Goal: Information Seeking & Learning: Learn about a topic

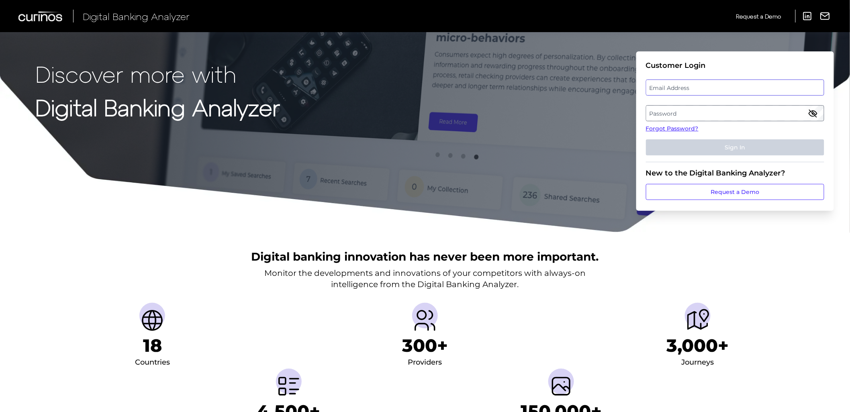
type input "[EMAIL_ADDRESS][DOMAIN_NAME]"
click at [686, 144] on button "Sign In" at bounding box center [735, 147] width 178 height 16
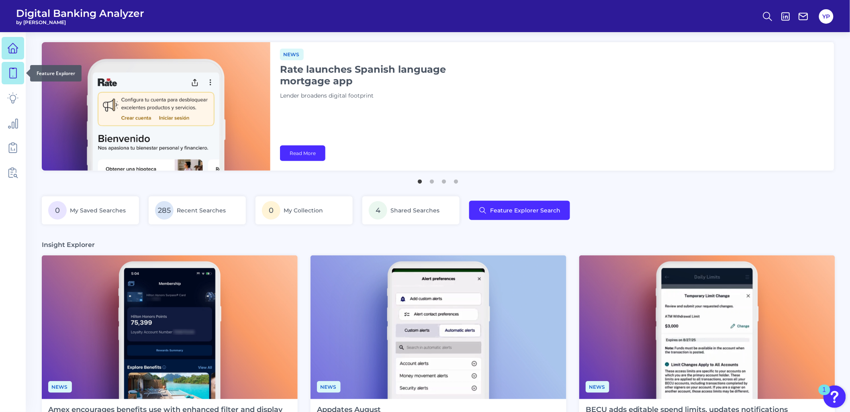
click at [11, 77] on icon at bounding box center [12, 72] width 11 height 11
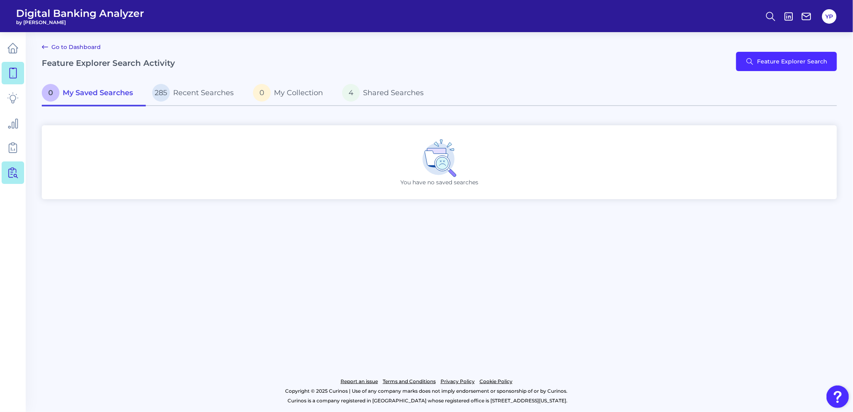
click at [12, 174] on icon at bounding box center [14, 173] width 7 height 10
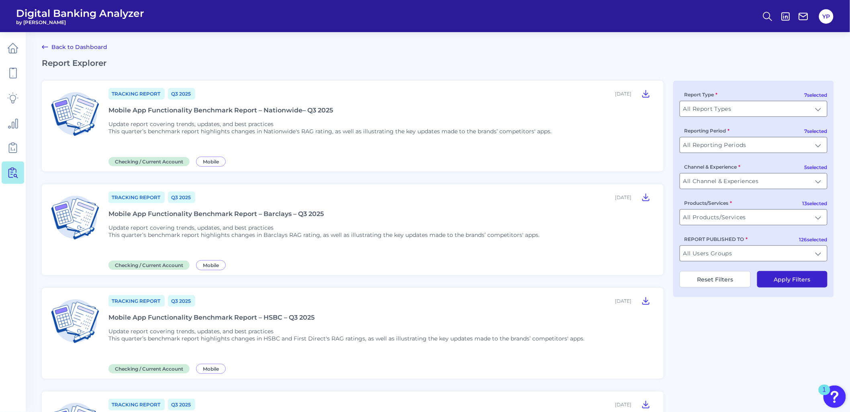
click at [259, 314] on div "Mobile App Functionality Benchmark Report – HSBC – Q3 2025" at bounding box center [211, 318] width 206 height 8
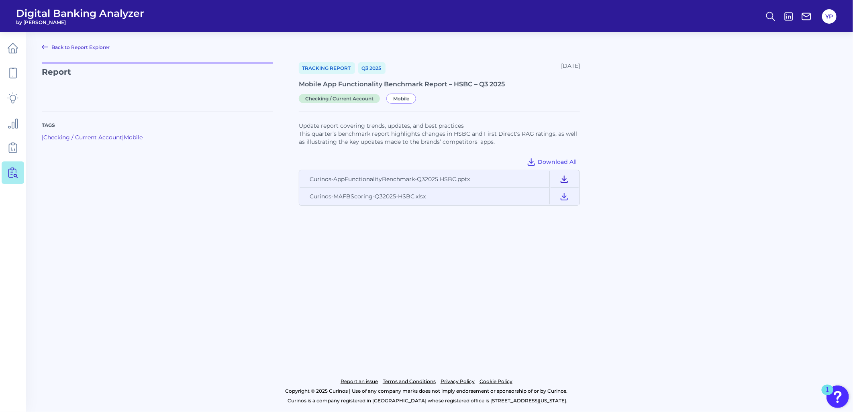
click at [564, 179] on icon at bounding box center [565, 179] width 10 height 10
click at [567, 198] on icon at bounding box center [565, 197] width 10 height 10
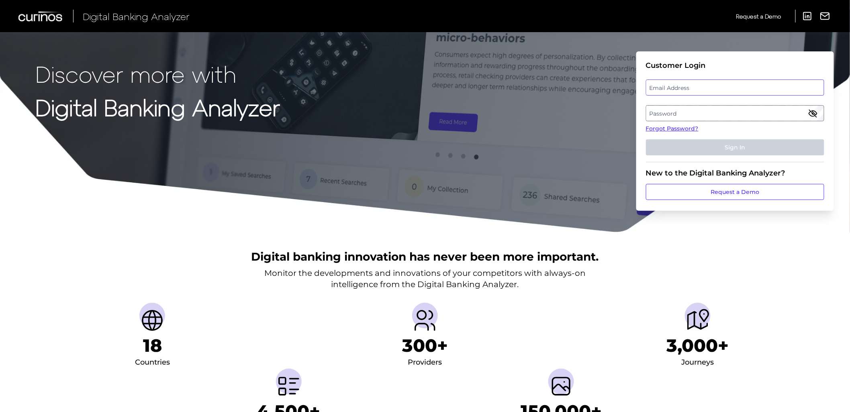
type input "[EMAIL_ADDRESS][DOMAIN_NAME]"
click at [707, 142] on button "Sign In" at bounding box center [735, 147] width 178 height 16
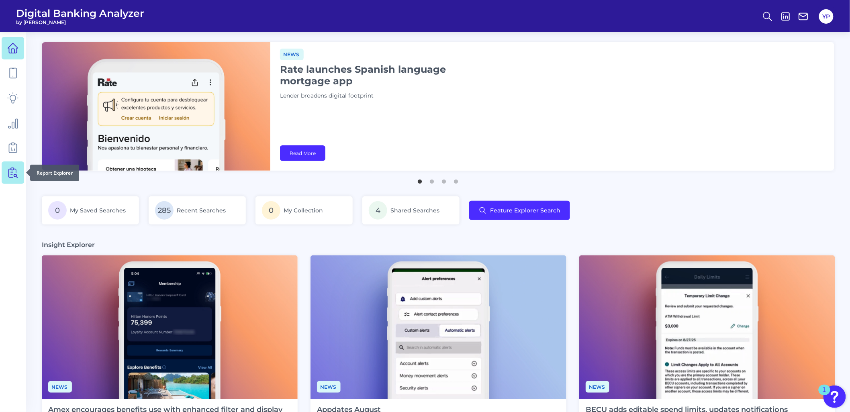
click at [8, 174] on icon at bounding box center [12, 172] width 11 height 11
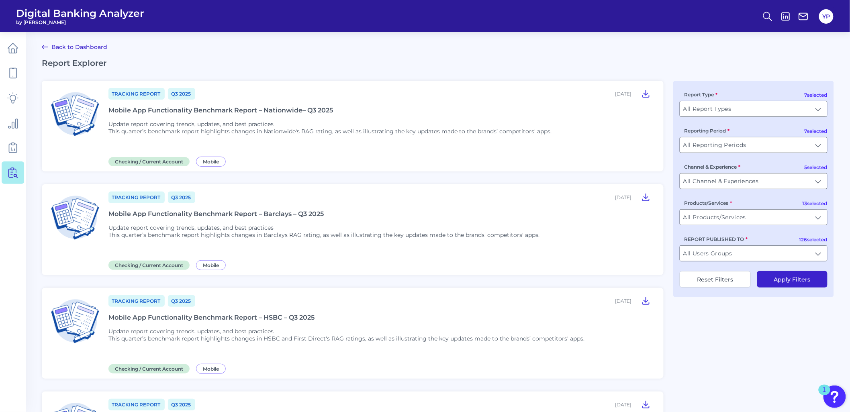
click at [212, 213] on div "Mobile App Functionality Benchmark Report – Barclays – Q3 2025" at bounding box center [215, 214] width 215 height 8
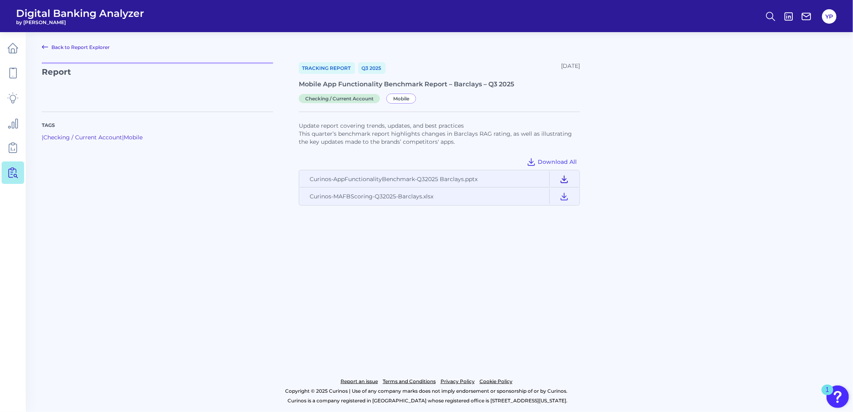
click at [563, 178] on icon at bounding box center [565, 179] width 10 height 10
click at [563, 194] on icon at bounding box center [565, 197] width 10 height 10
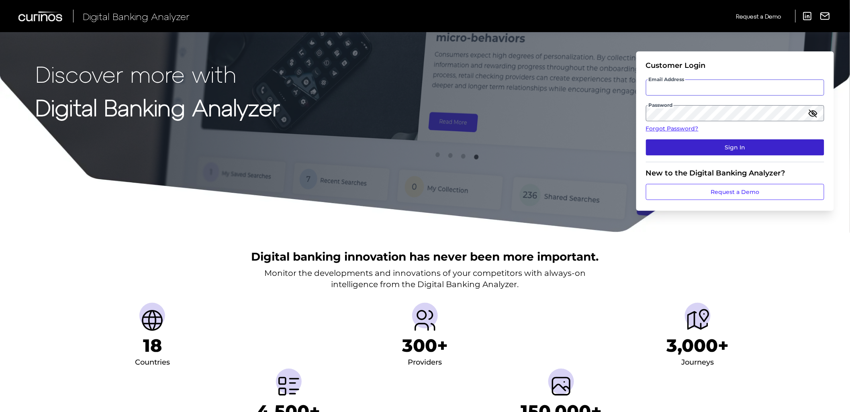
type input "[EMAIL_ADDRESS][DOMAIN_NAME]"
click at [672, 150] on button "Sign In" at bounding box center [735, 147] width 178 height 16
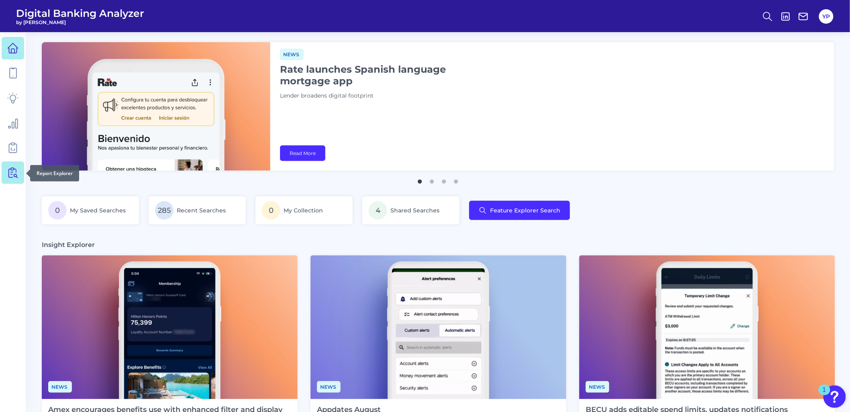
click at [13, 172] on icon at bounding box center [14, 173] width 7 height 10
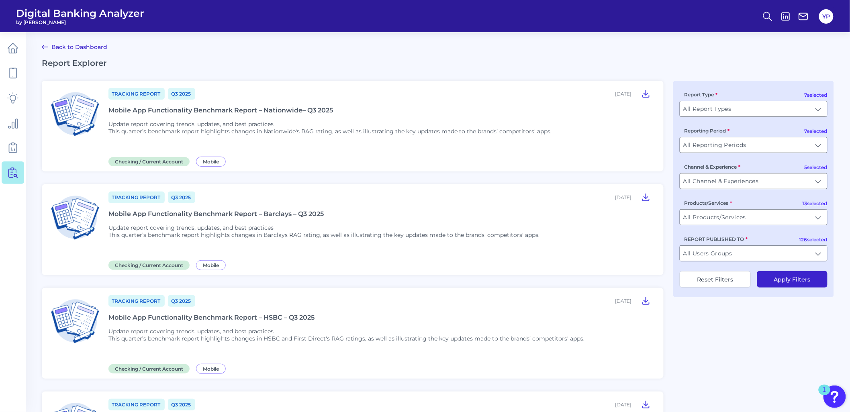
click at [247, 321] on div "Tracking Report Q3 2025 October 01, 2025 Mobile App Functionality Benchmark Rep…" at bounding box center [380, 333] width 545 height 78
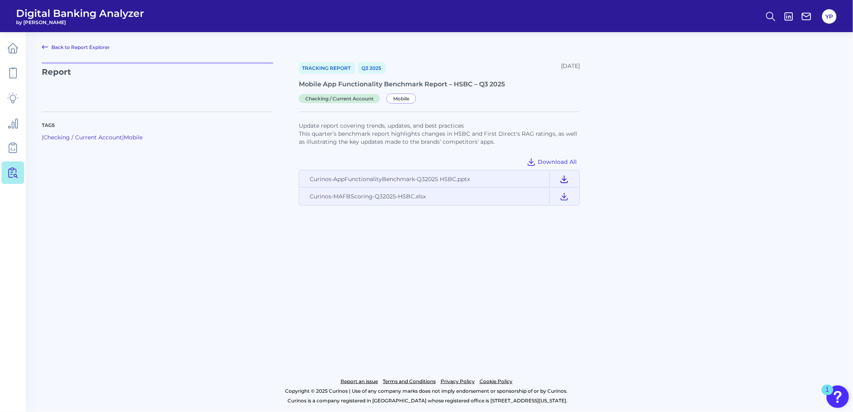
click at [564, 178] on icon at bounding box center [565, 179] width 10 height 10
click at [565, 195] on icon at bounding box center [564, 196] width 6 height 7
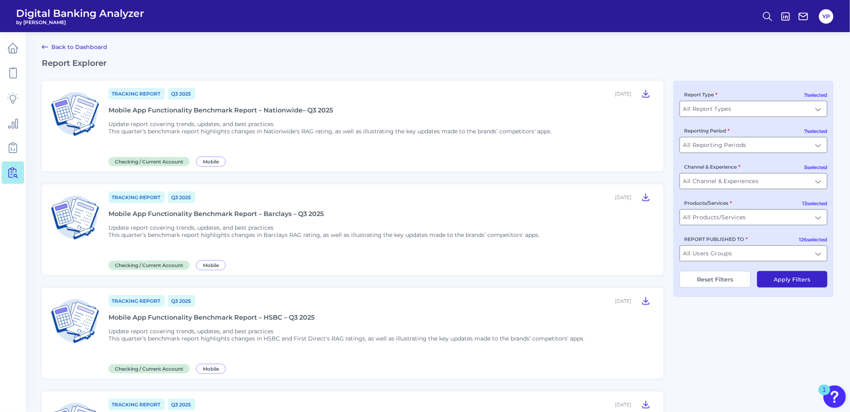
click at [246, 109] on div "Mobile App Functionality Benchmark Report – Nationwide– Q3 2025" at bounding box center [220, 110] width 225 height 8
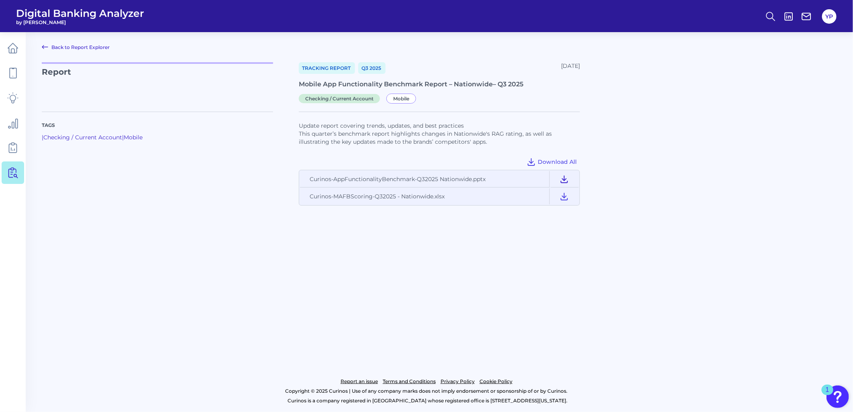
click at [569, 182] on icon at bounding box center [565, 179] width 10 height 10
click at [567, 194] on icon at bounding box center [565, 197] width 10 height 10
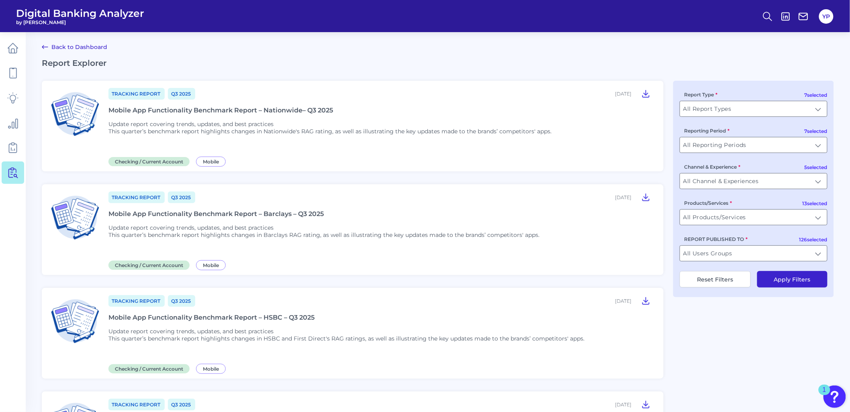
click at [273, 208] on div "Tracking Report Q3 2025 October 01, 2025 Mobile App Functionality Benchmark Rep…" at bounding box center [380, 230] width 545 height 78
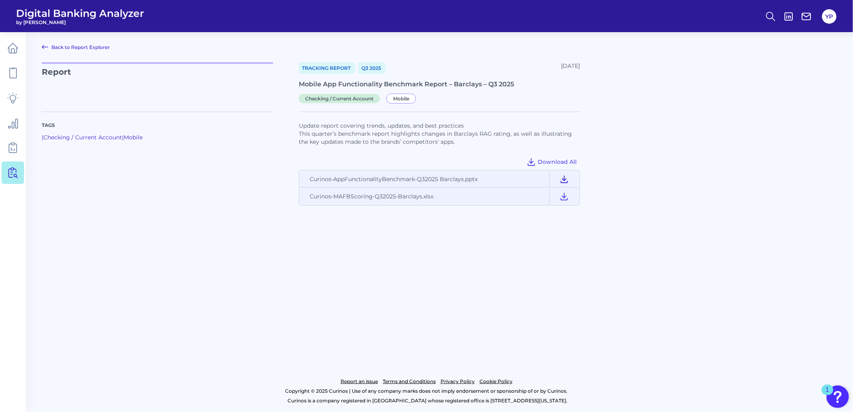
click at [564, 175] on icon at bounding box center [565, 179] width 10 height 10
click at [566, 195] on icon at bounding box center [565, 197] width 10 height 10
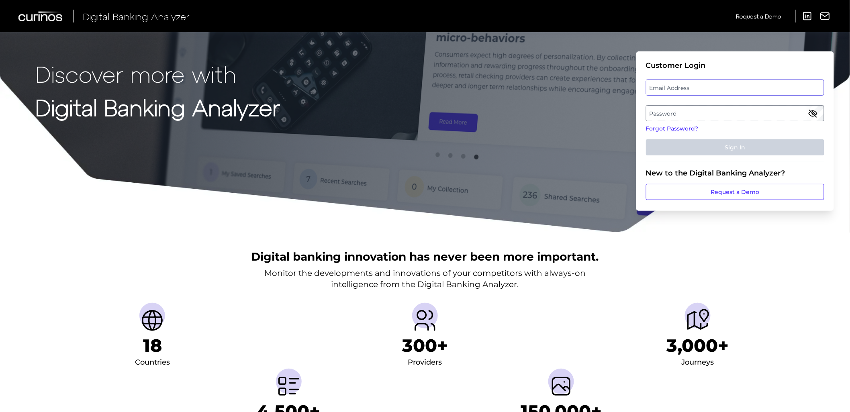
type input "[EMAIL_ADDRESS][DOMAIN_NAME]"
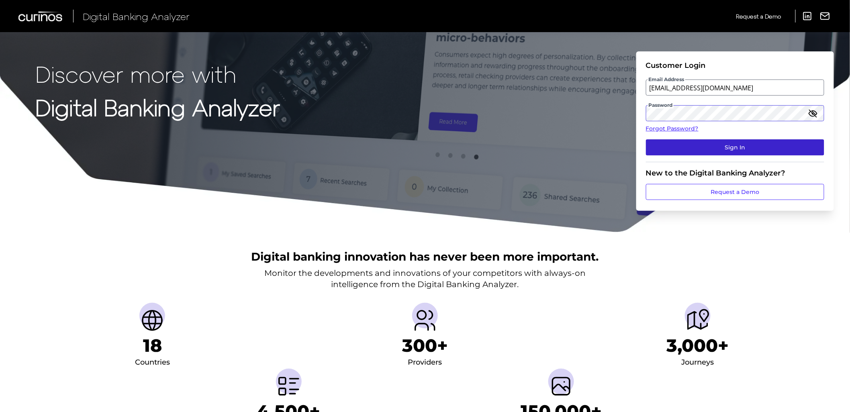
click at [703, 148] on button "Sign In" at bounding box center [735, 147] width 178 height 16
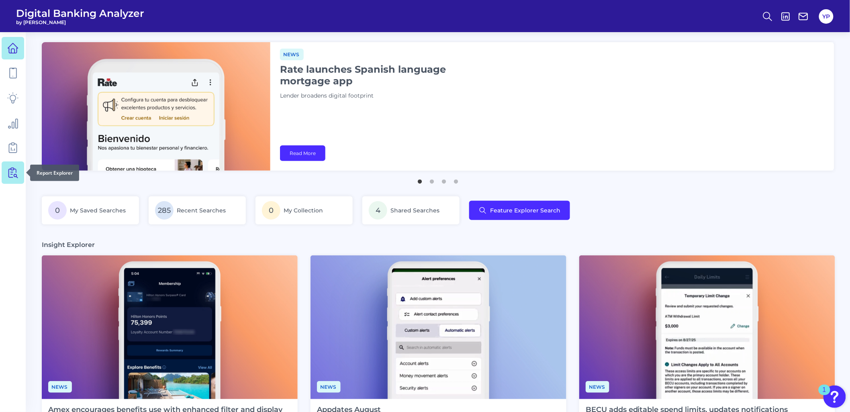
click at [14, 169] on icon at bounding box center [12, 172] width 11 height 11
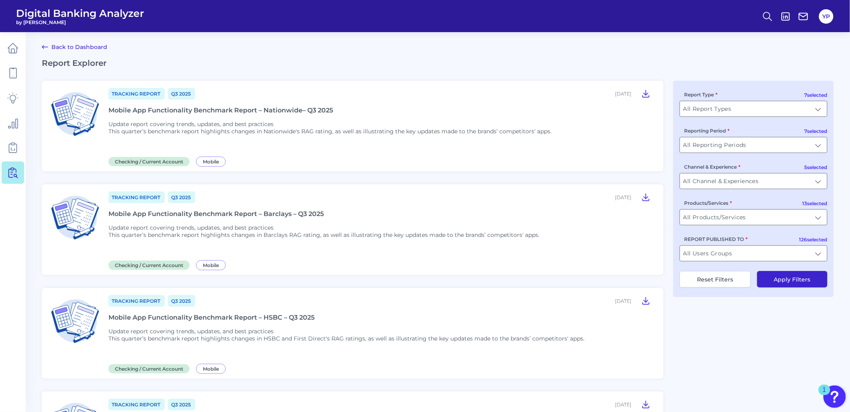
click at [251, 315] on div "Mobile App Functionality Benchmark Report – HSBC – Q3 2025" at bounding box center [211, 318] width 206 height 8
click at [288, 108] on div "Mobile App Functionality Benchmark Report – Nationwide– Q3 2025" at bounding box center [220, 110] width 225 height 8
click at [299, 213] on div "Mobile App Functionality Benchmark Report – Barclays – Q3 2025" at bounding box center [215, 214] width 215 height 8
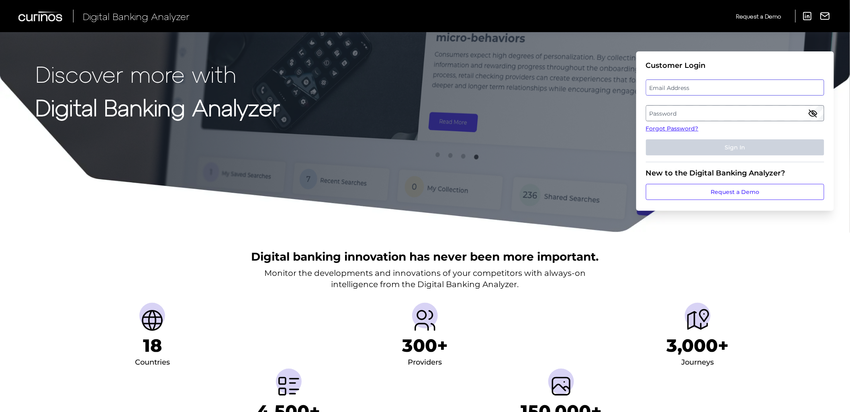
type input "[EMAIL_ADDRESS][DOMAIN_NAME]"
click at [690, 148] on button "Sign In" at bounding box center [735, 147] width 178 height 16
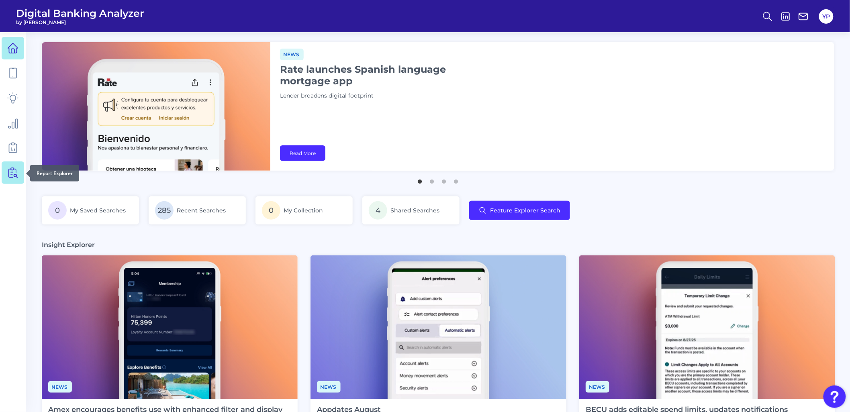
click at [14, 171] on icon at bounding box center [12, 172] width 11 height 11
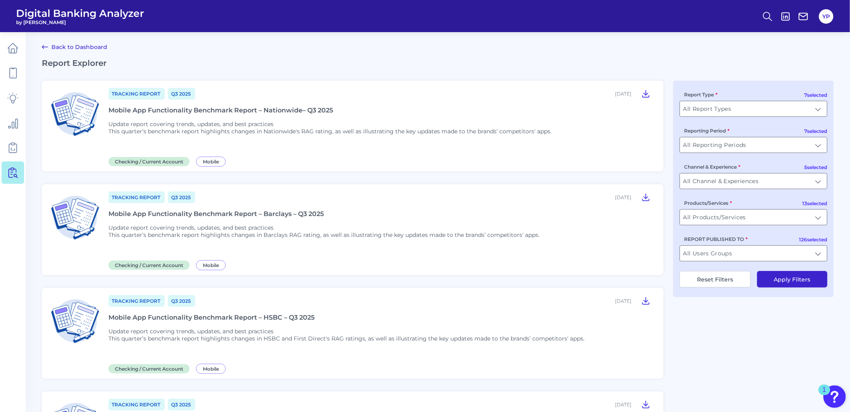
click at [244, 315] on div "Mobile App Functionality Benchmark Report – HSBC – Q3 2025" at bounding box center [211, 318] width 206 height 8
click at [236, 110] on div "Mobile App Functionality Benchmark Report – Nationwide– Q3 2025" at bounding box center [220, 110] width 225 height 8
click at [234, 212] on div "Mobile App Functionality Benchmark Report – Barclays – Q3 2025" at bounding box center [215, 214] width 215 height 8
